Goal: Find specific page/section: Find specific page/section

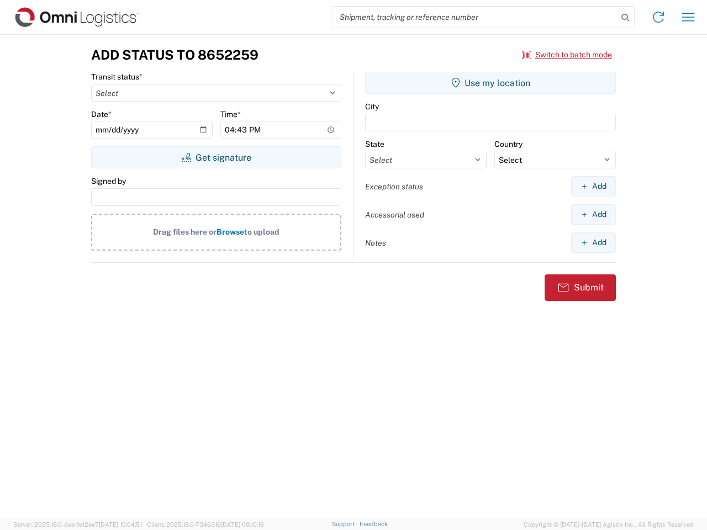
click at [474, 17] on input "search" at bounding box center [474, 17] width 286 height 21
click at [625, 18] on icon at bounding box center [624, 17] width 15 height 15
click at [658, 17] on icon at bounding box center [658, 17] width 18 height 18
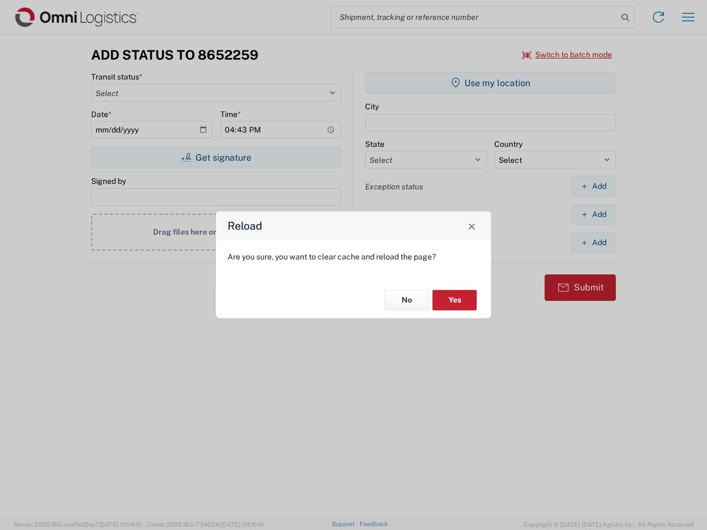
click at [688, 17] on div "Reload Are you sure, you want to clear cache and reload the page? No Yes" at bounding box center [353, 265] width 707 height 530
click at [567, 55] on div "Reload Are you sure, you want to clear cache and reload the page? No Yes" at bounding box center [353, 265] width 707 height 530
click at [216, 157] on div "Reload Are you sure, you want to clear cache and reload the page? No Yes" at bounding box center [353, 265] width 707 height 530
click at [490, 83] on div "Reload Are you sure, you want to clear cache and reload the page? No Yes" at bounding box center [353, 265] width 707 height 530
click at [593, 186] on div "Reload Are you sure, you want to clear cache and reload the page? No Yes" at bounding box center [353, 265] width 707 height 530
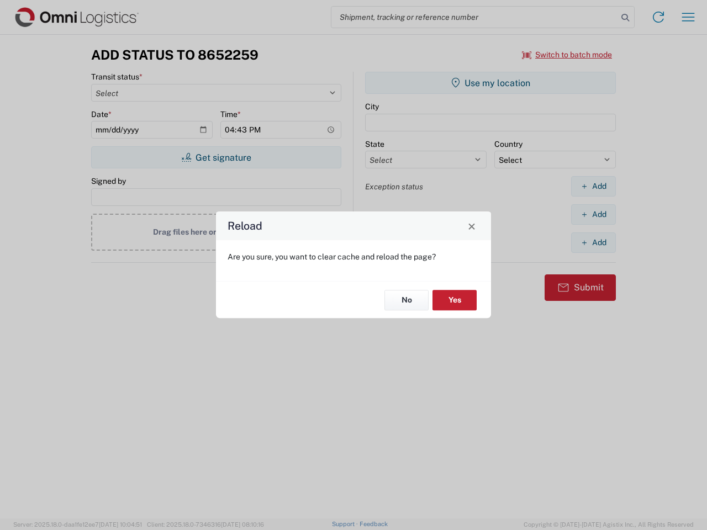
click at [593, 214] on div "Reload Are you sure, you want to clear cache and reload the page? No Yes" at bounding box center [353, 265] width 707 height 530
click at [593, 242] on div "Reload Are you sure, you want to clear cache and reload the page? No Yes" at bounding box center [353, 265] width 707 height 530
